Goal: Task Accomplishment & Management: Complete application form

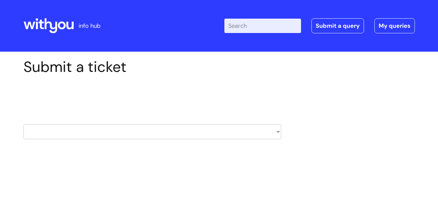
click at [275, 131] on select "HR / People IT and Support Clinical Drug Alerts Finance Accounts Data Support T…" at bounding box center [152, 131] width 258 height 15
select select "payroll"
click at [23, 124] on select "HR / People IT and Support Clinical Drug Alerts Finance Accounts Data Support T…" at bounding box center [152, 131] width 258 height 15
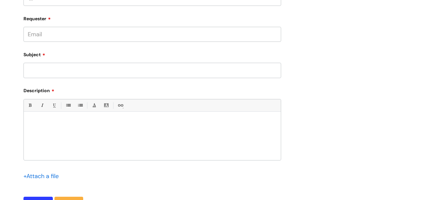
scroll to position [175, 0]
click at [164, 41] on input "Requester" at bounding box center [152, 34] width 258 height 15
type input "[PERSON_NAME][EMAIL_ADDRESS][DOMAIN_NAME]"
click at [91, 72] on input "Subject" at bounding box center [152, 70] width 258 height 15
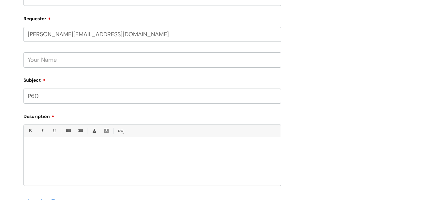
type input "P60"
click at [55, 145] on div at bounding box center [152, 162] width 257 height 45
click at [122, 148] on p "I would like to get a copy of my p60 for 2024 mar/Apr2025 -" at bounding box center [152, 148] width 247 height 6
click at [158, 146] on p "I would like to get a copy of my p60 for 2024 Mar/Apr2025 -" at bounding box center [152, 148] width 247 height 6
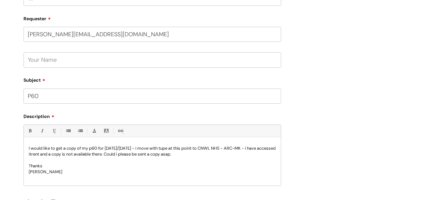
scroll to position [322, 0]
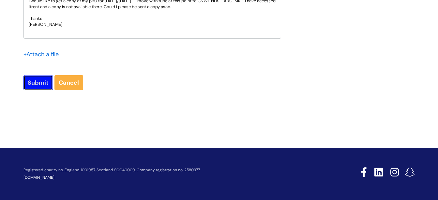
click at [36, 84] on input "Submit" at bounding box center [37, 82] width 29 height 15
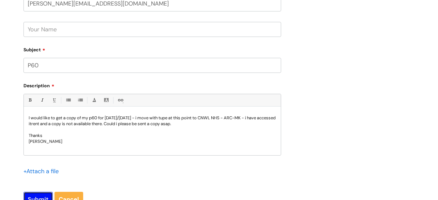
scroll to position [334, 0]
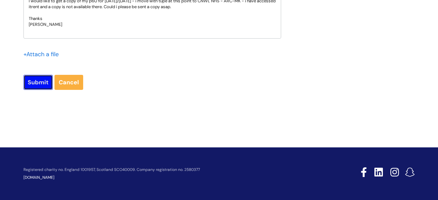
click at [43, 86] on input "Submit" at bounding box center [37, 82] width 29 height 15
click at [39, 87] on input "Submit" at bounding box center [37, 82] width 29 height 15
click at [54, 33] on div "I would like to get a copy of my p60 for 2024 Mar/Apr2025 - i move with tupe at…" at bounding box center [152, 15] width 257 height 45
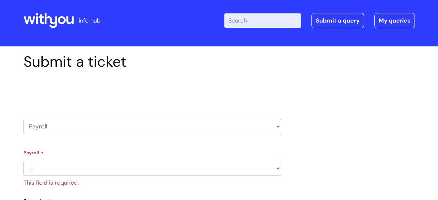
scroll to position [0, 0]
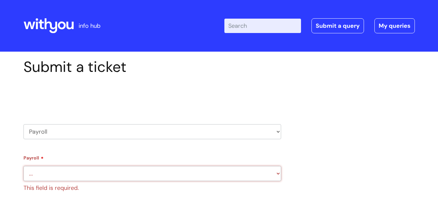
click at [258, 177] on select "... New Hires bank details/starter checklist forms Payroll queries Receiving in…" at bounding box center [152, 173] width 258 height 15
select select "Payroll queries"
click at [23, 166] on select "... New Hires bank details/starter checklist forms Payroll queries Receiving in…" at bounding box center [152, 173] width 258 height 15
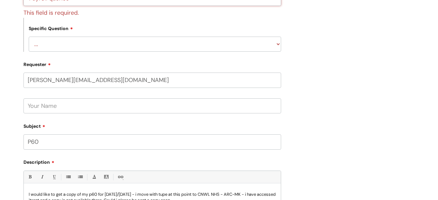
scroll to position [349, 0]
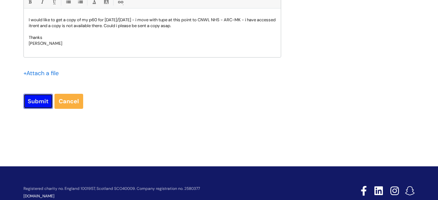
click at [34, 101] on input "Submit" at bounding box center [37, 101] width 29 height 15
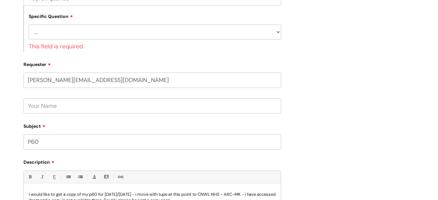
click at [222, 35] on select "... Changes queries Timesheet queries Salary and absence queries" at bounding box center [155, 31] width 253 height 15
select select "Changes queries"
click at [29, 24] on select "... Changes queries Timesheet queries Salary and absence queries" at bounding box center [155, 31] width 253 height 15
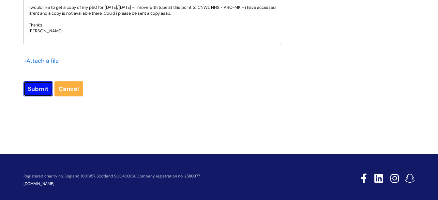
scroll to position [337, 0]
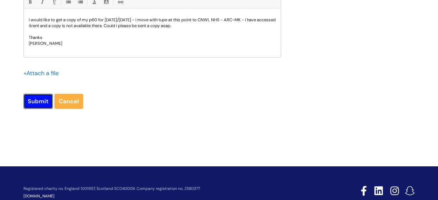
click at [44, 104] on input "Submit" at bounding box center [37, 101] width 29 height 15
type input "Please Wait..."
